Goal: Information Seeking & Learning: Learn about a topic

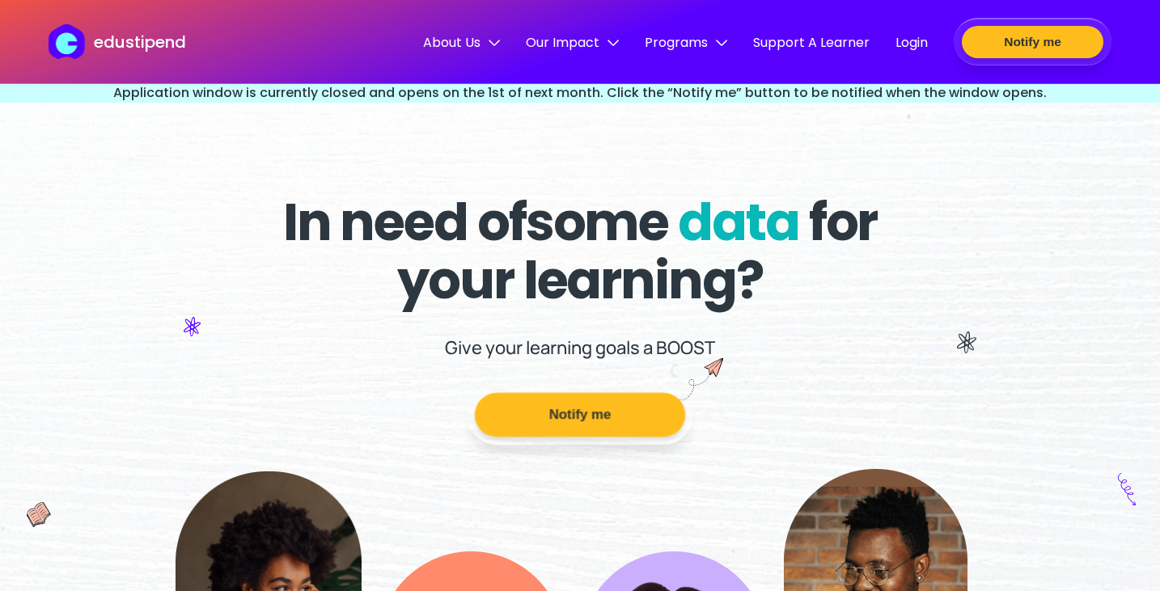
click at [595, 420] on button "Notify me" at bounding box center [580, 415] width 210 height 44
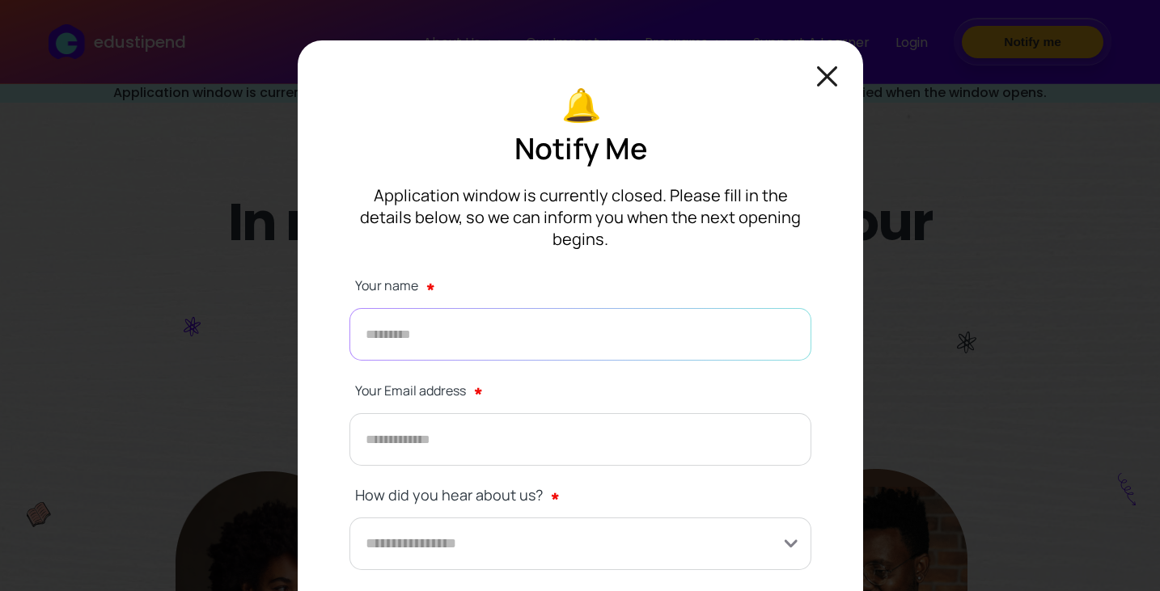
click at [490, 317] on input "text" at bounding box center [580, 334] width 462 height 53
type input "********"
click at [466, 413] on input "email" at bounding box center [580, 439] width 462 height 53
type input "**********"
click at [451, 529] on input at bounding box center [580, 544] width 462 height 53
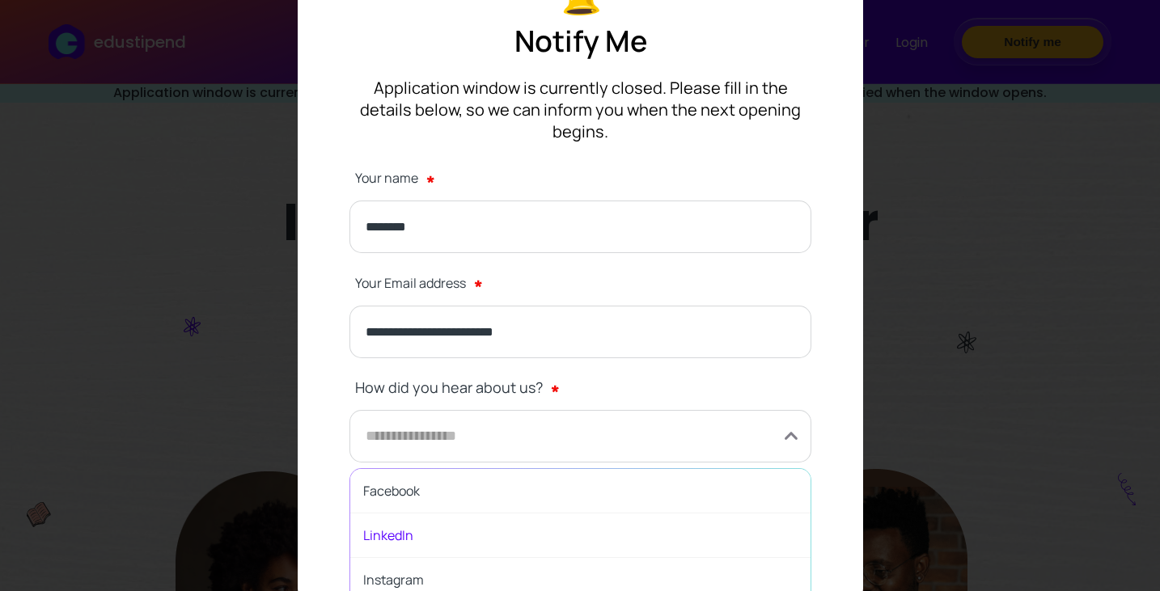
click at [427, 514] on span "LinkedIn" at bounding box center [580, 536] width 460 height 44
type input "********"
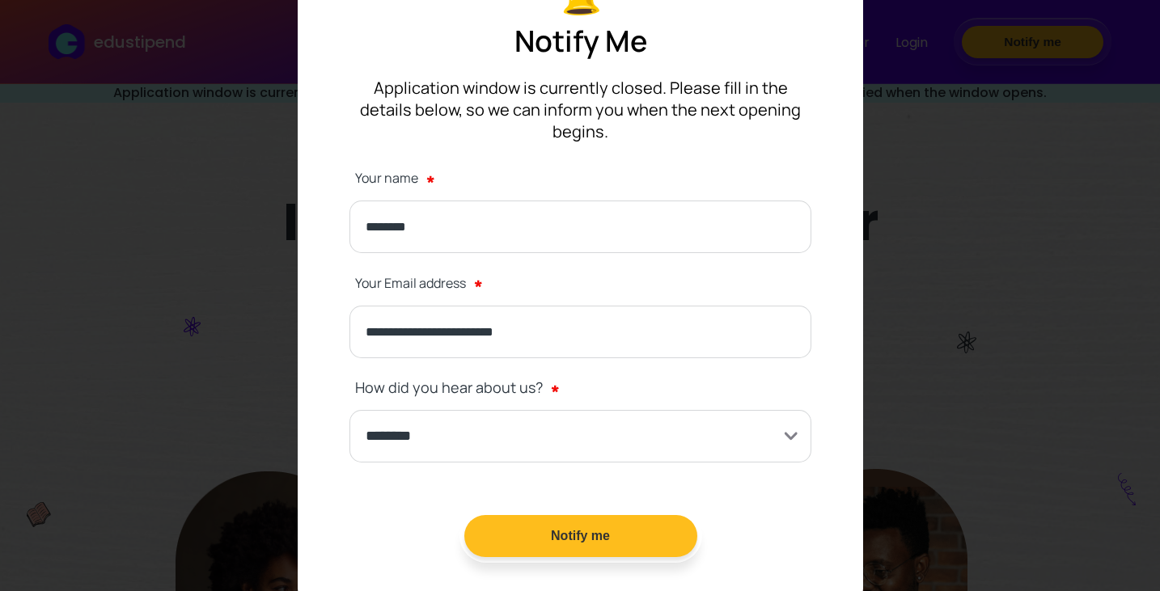
scroll to position [162, 0]
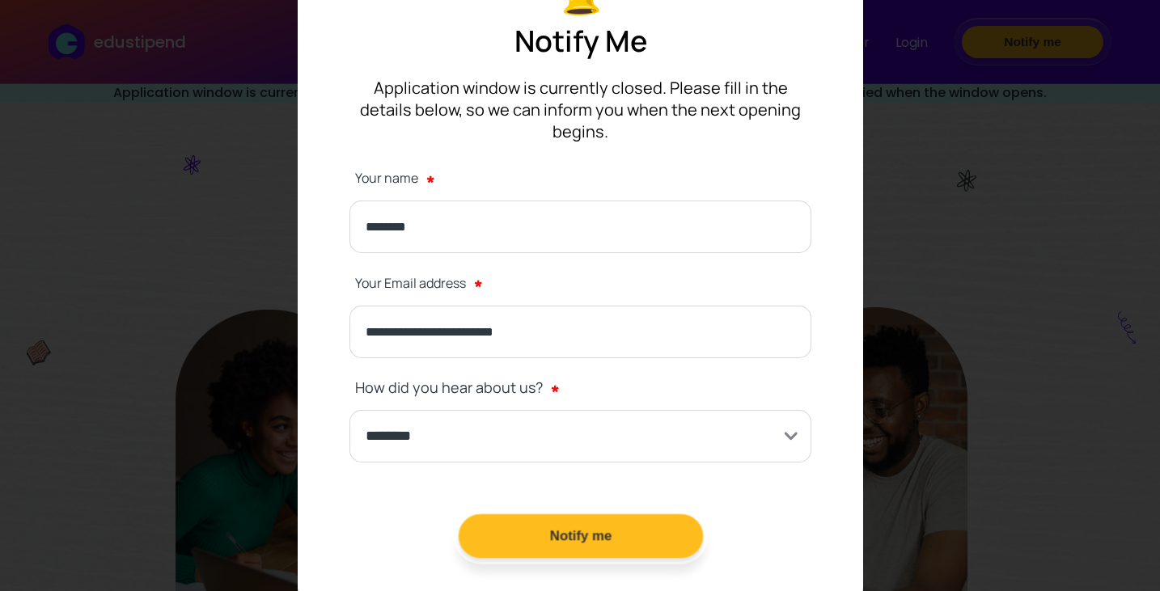
click at [569, 515] on button "Notify me" at bounding box center [580, 537] width 244 height 44
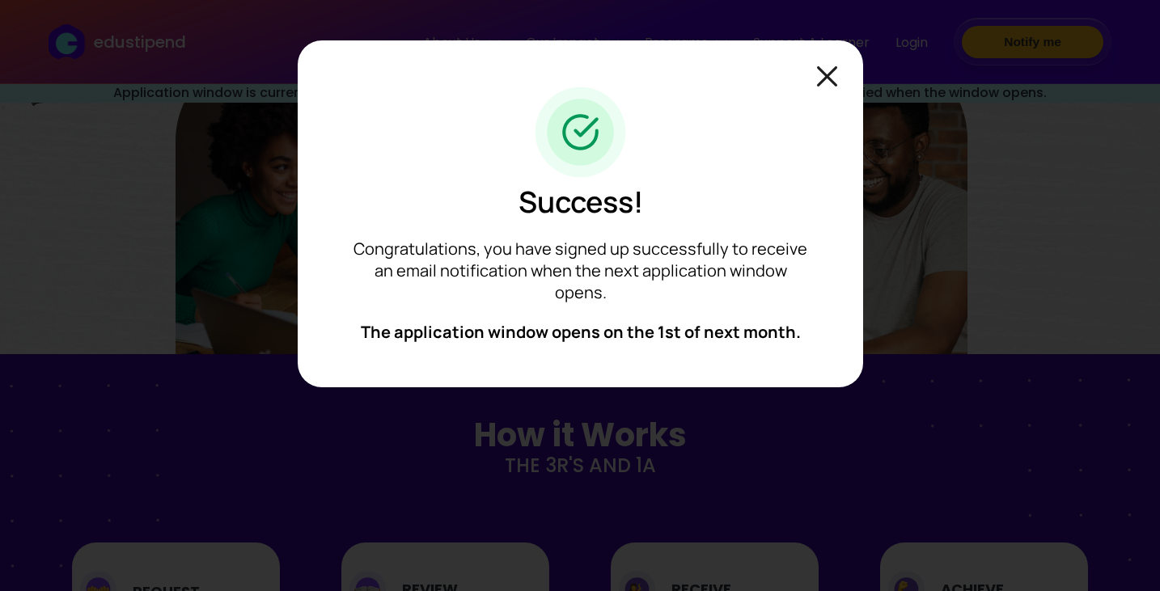
scroll to position [485, 0]
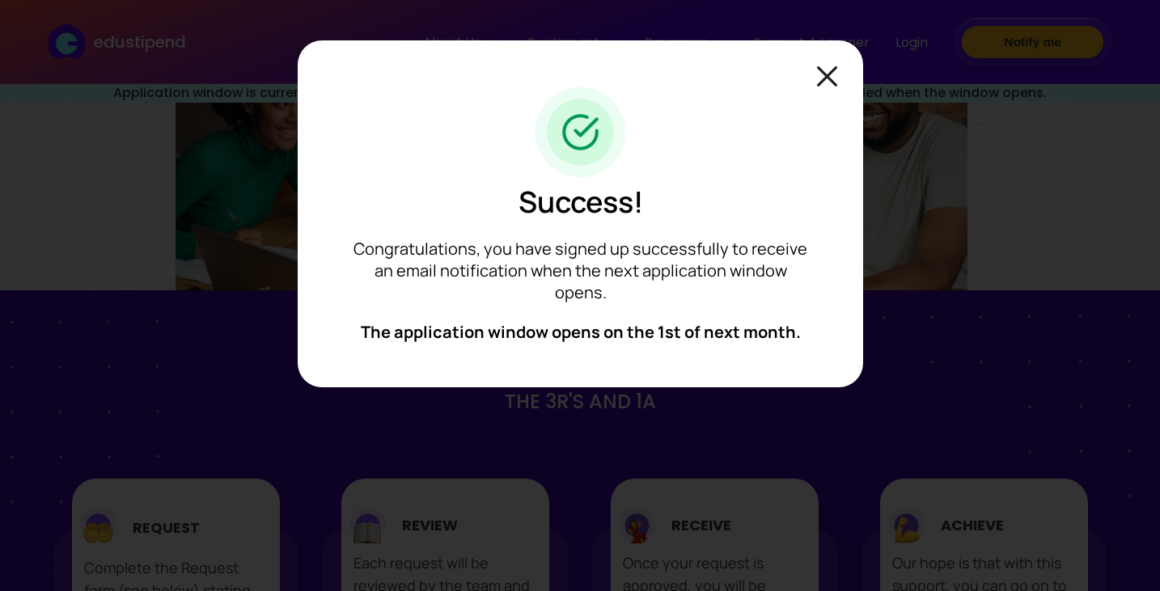
click at [832, 73] on img at bounding box center [827, 76] width 20 height 20
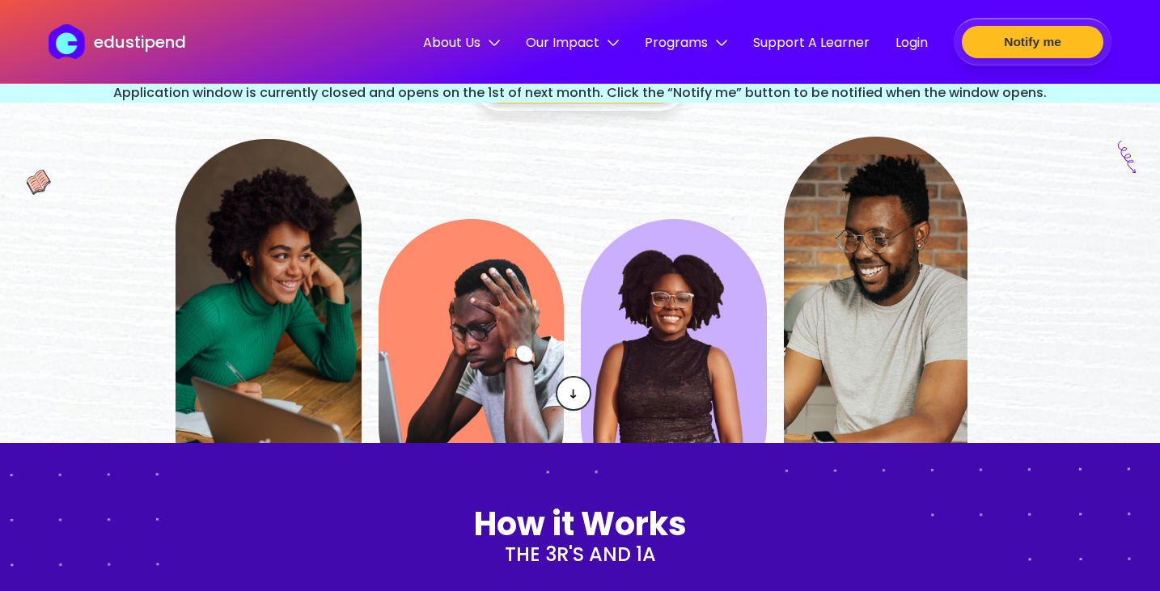
scroll to position [324, 0]
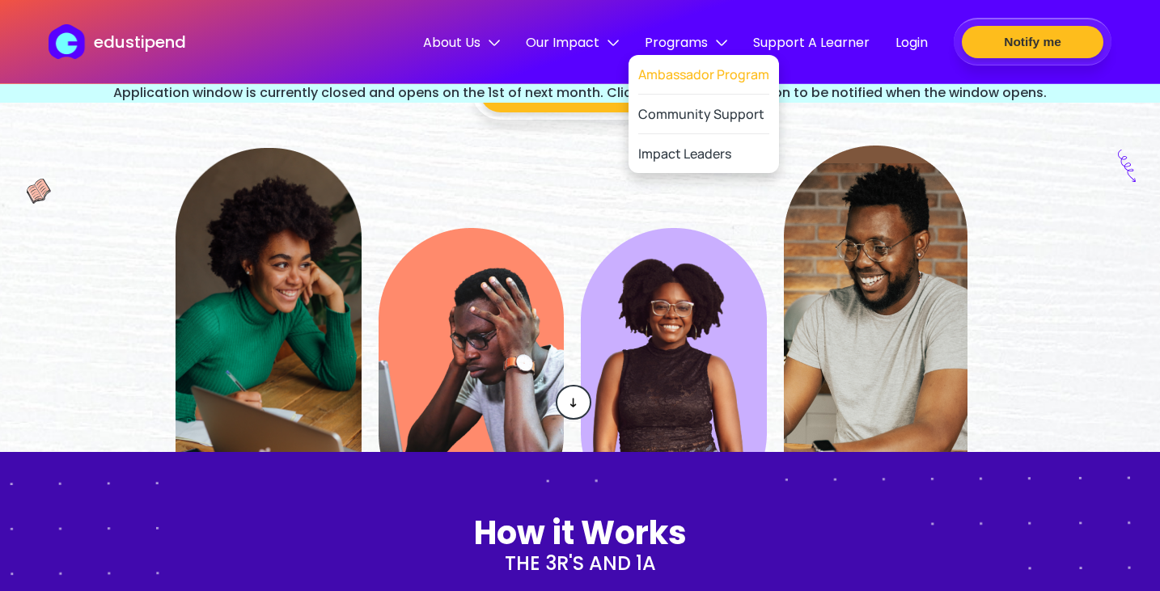
click at [713, 66] on link "Ambassador Program" at bounding box center [703, 75] width 131 height 40
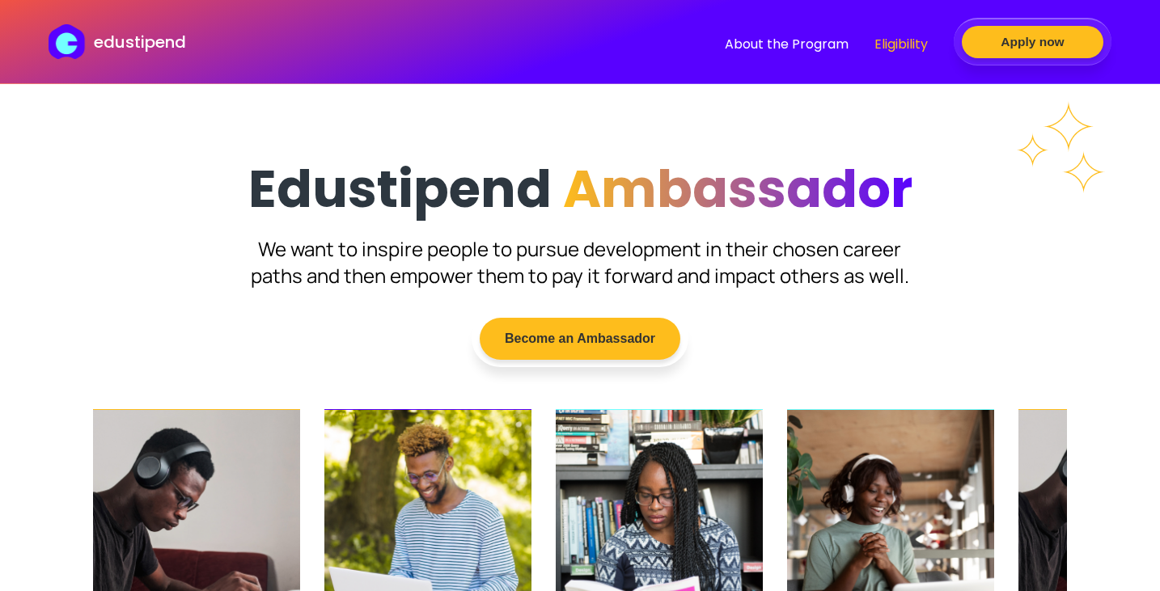
click at [887, 40] on link "Eligibility" at bounding box center [900, 44] width 53 height 20
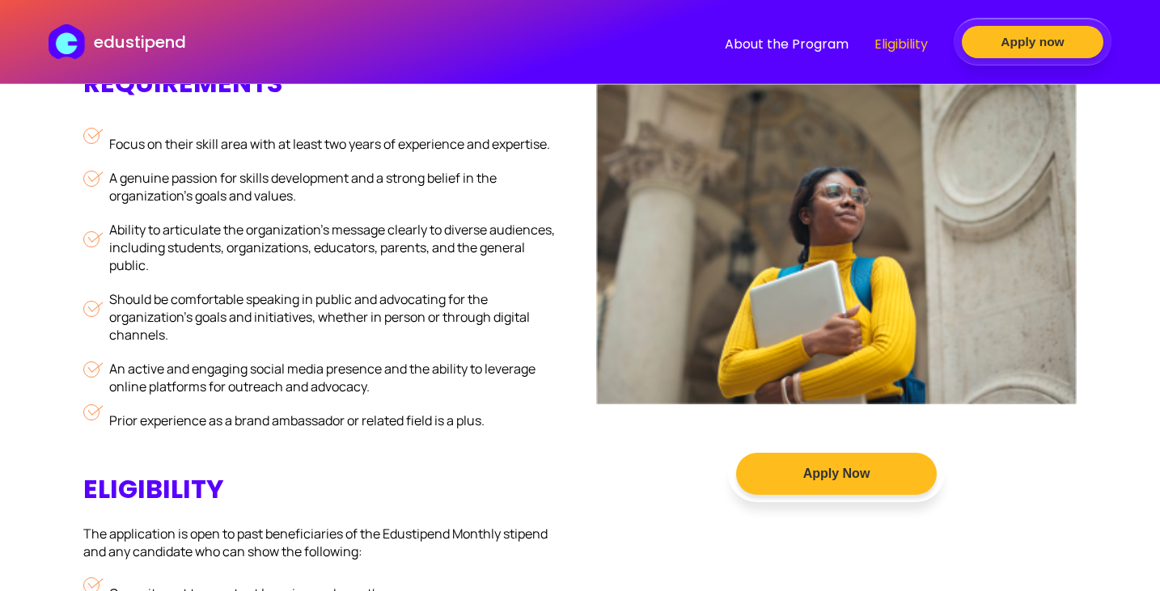
scroll to position [1218, 0]
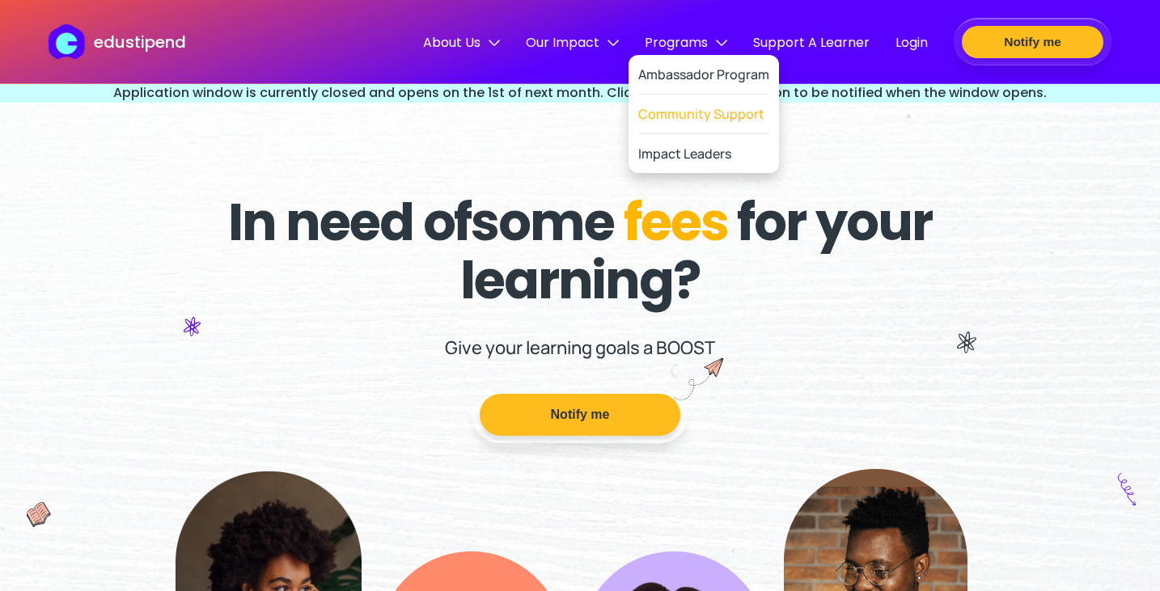
click at [704, 114] on link "Community Support" at bounding box center [703, 115] width 131 height 40
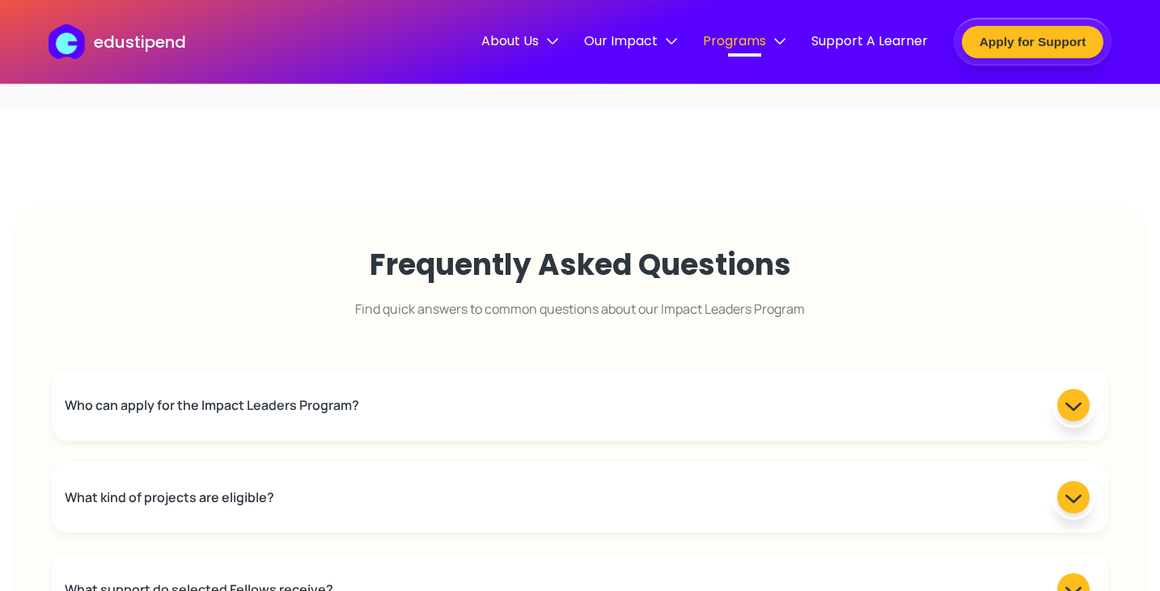
scroll to position [3417, 0]
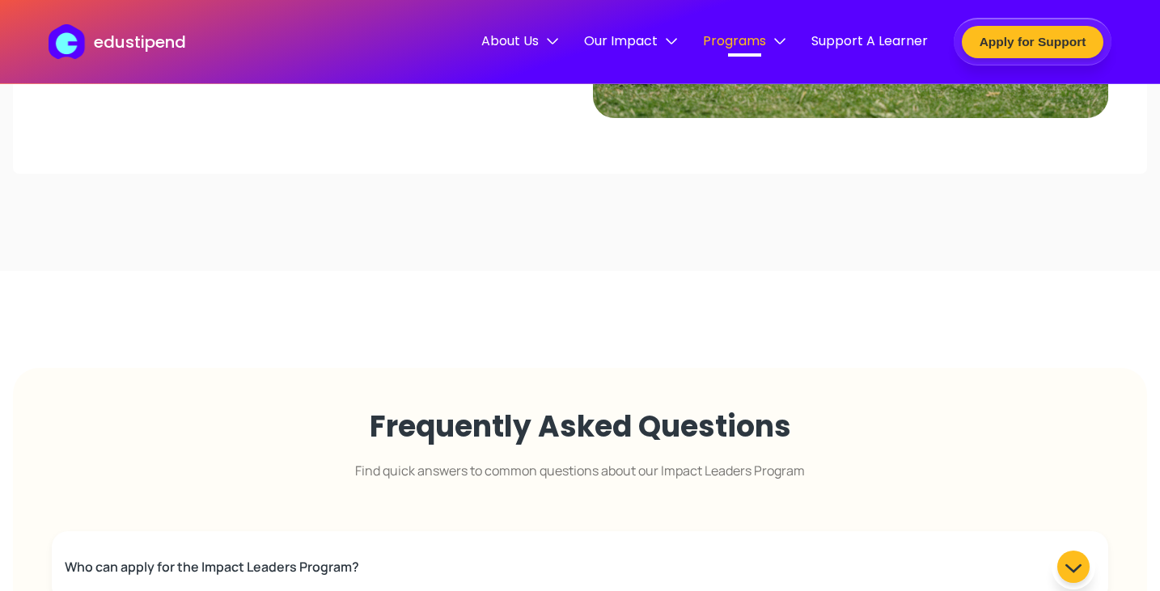
click at [205, 531] on div "Who can apply for the Impact Leaders Program?" at bounding box center [580, 566] width 1057 height 71
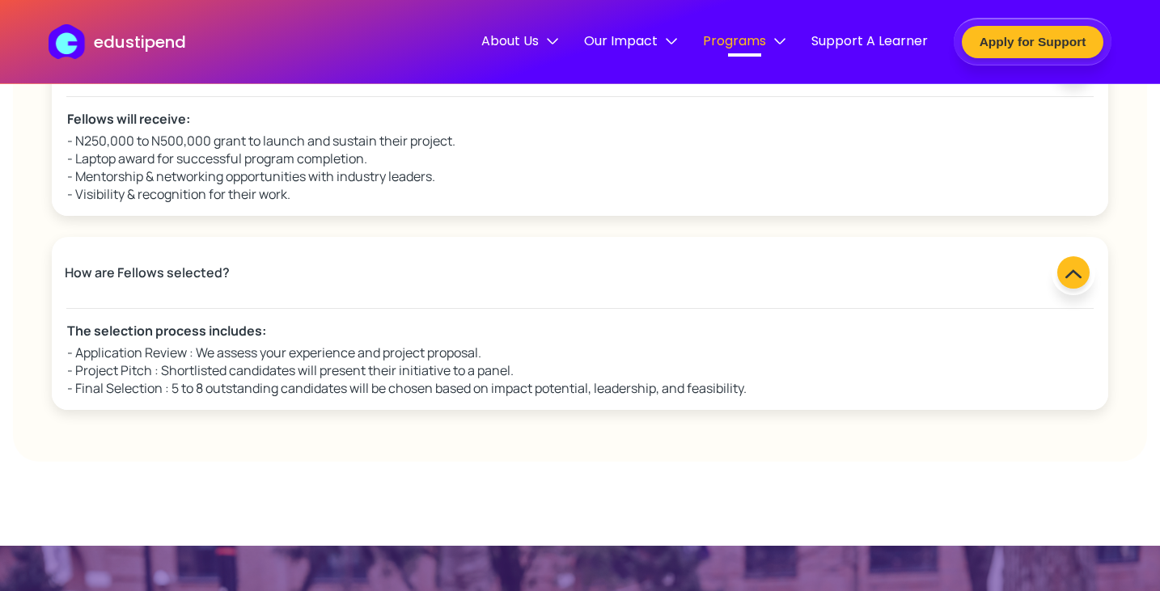
scroll to position [4535, 0]
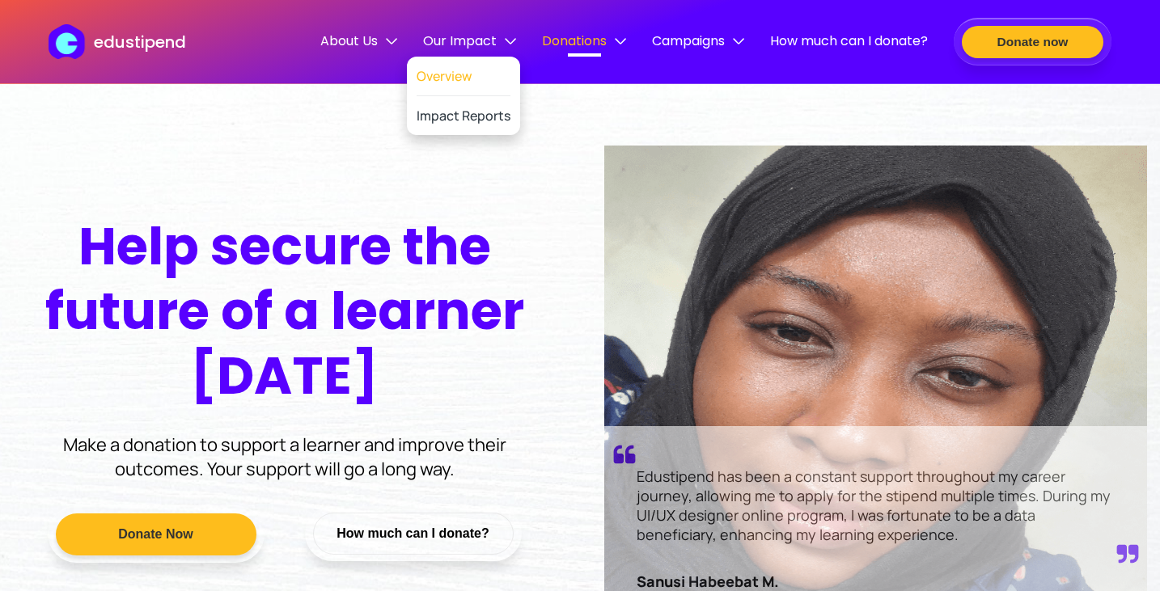
click at [441, 74] on link "Overview" at bounding box center [464, 77] width 94 height 40
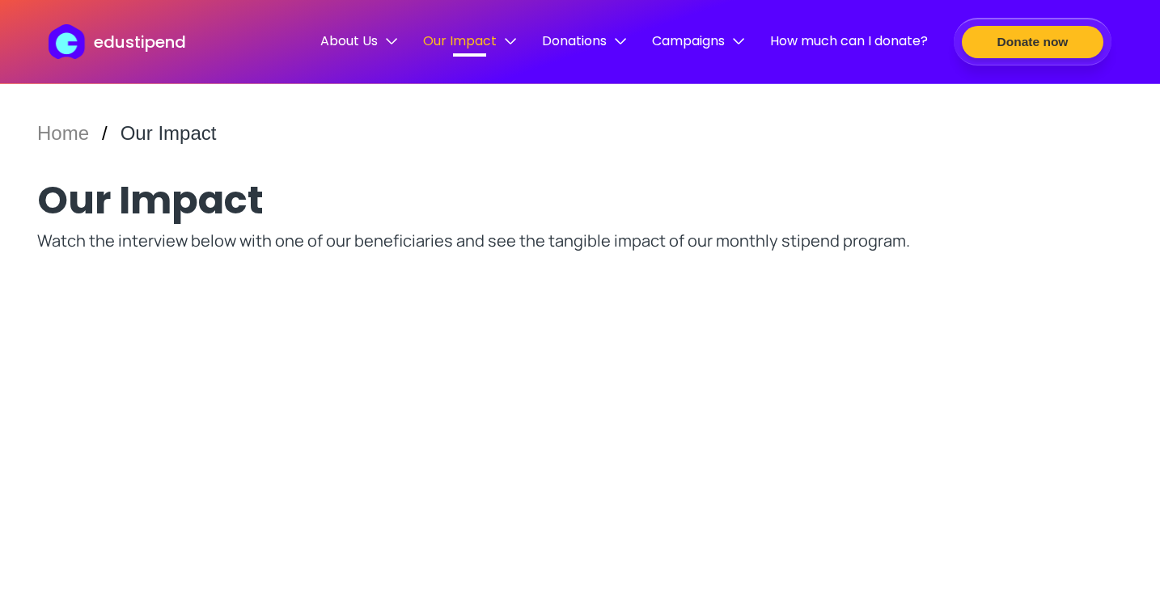
click at [159, 39] on p "edustipend" at bounding box center [140, 42] width 92 height 24
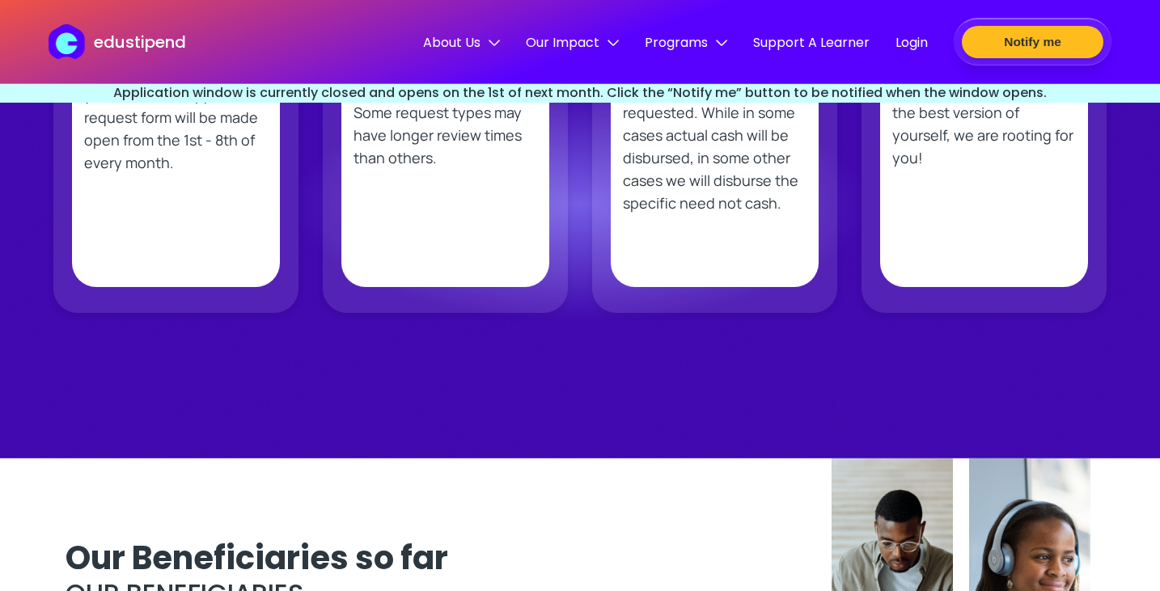
scroll to position [1294, 0]
